Goal: Task Accomplishment & Management: Use online tool/utility

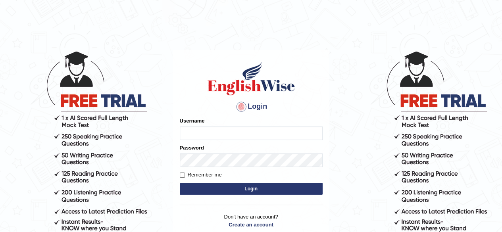
type input "0466127642"
click at [224, 189] on button "Login" at bounding box center [251, 189] width 143 height 12
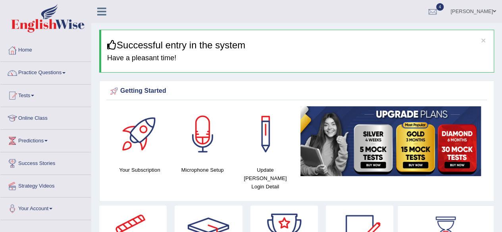
click at [316, 1] on ul "[PERSON_NAME] Toggle navigation Username: 0466127642 Access Type: Online Subscr…" at bounding box center [359, 11] width 288 height 23
click at [18, 90] on div at bounding box center [12, 96] width 12 height 12
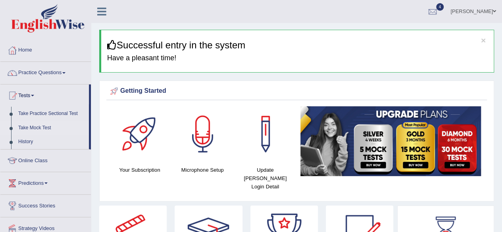
click at [42, 127] on link "Take Mock Test" at bounding box center [52, 128] width 74 height 14
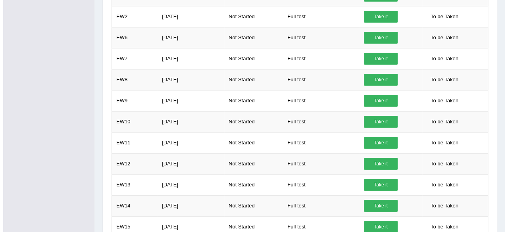
scroll to position [274, 0]
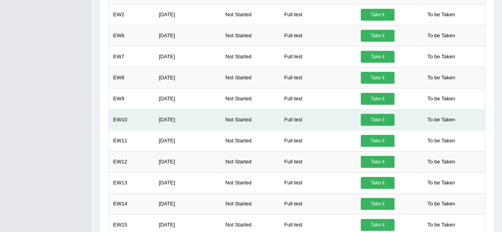
click at [378, 114] on link "Take it" at bounding box center [378, 120] width 34 height 12
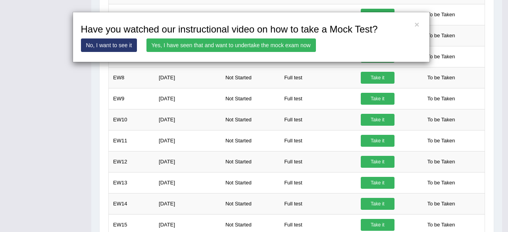
click at [193, 46] on link "Yes, I have seen that and want to undertake the mock exam now" at bounding box center [230, 44] width 169 height 13
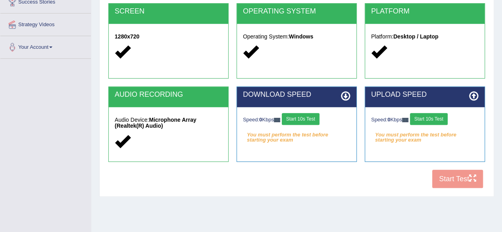
scroll to position [162, 0]
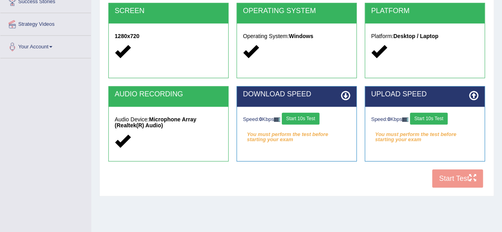
click at [296, 116] on button "Start 10s Test" at bounding box center [301, 119] width 38 height 12
click at [426, 119] on button "Start 10s Test" at bounding box center [429, 119] width 38 height 12
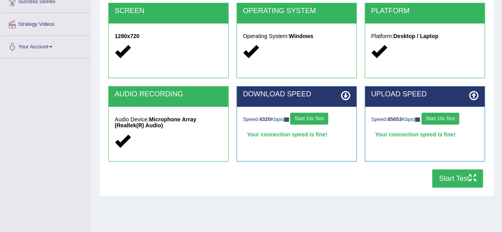
click at [426, 119] on button "Start 10s Test" at bounding box center [440, 119] width 38 height 12
click at [307, 117] on div "Speed: 4320 Kbps Start 10s Test" at bounding box center [297, 120] width 108 height 14
click at [447, 178] on button "Start Test" at bounding box center [457, 178] width 51 height 18
